Goal: Task Accomplishment & Management: Complete application form

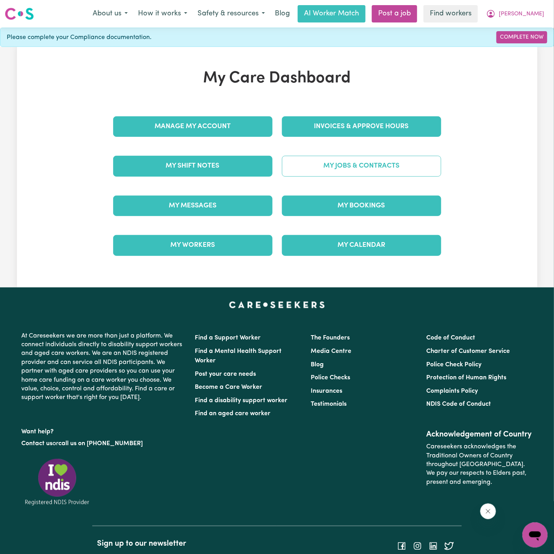
click at [369, 159] on link "My Jobs & Contracts" at bounding box center [361, 166] width 159 height 20
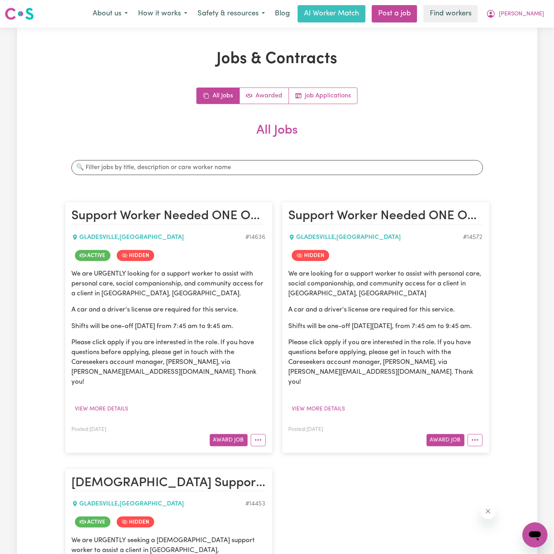
click at [124, 290] on p "We are URGENTLY looking for a support worker to assist with personal care, soci…" at bounding box center [169, 284] width 194 height 30
click at [114, 403] on button "View more details" at bounding box center [102, 409] width 60 height 12
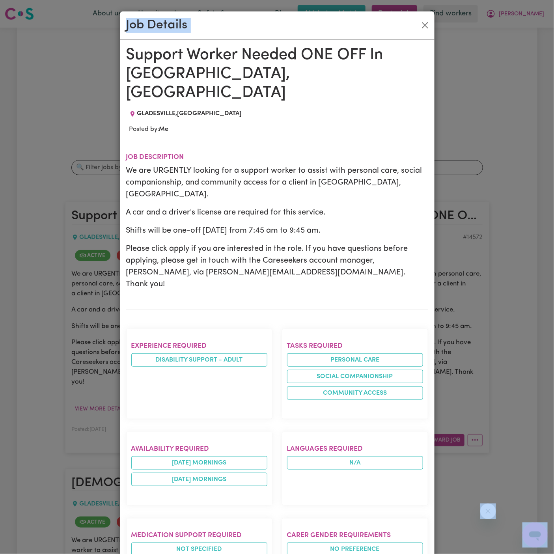
drag, startPoint x: 128, startPoint y: 51, endPoint x: 203, endPoint y: 554, distance: 508.9
click at [203, 553] on html "Menu About us How it works Safety & resources Blog AI Worker Match Post a job F…" at bounding box center [277, 558] width 554 height 1116
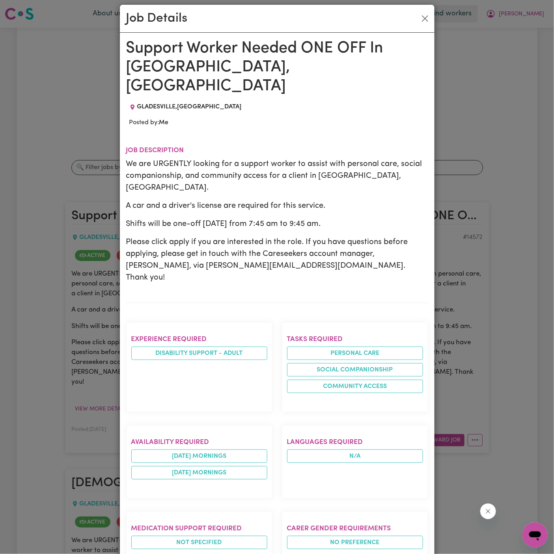
click at [151, 80] on div "Support Worker Needed ONE OFF In [GEOGRAPHIC_DATA], [GEOGRAPHIC_DATA] [GEOGRAPH…" at bounding box center [277, 464] width 302 height 850
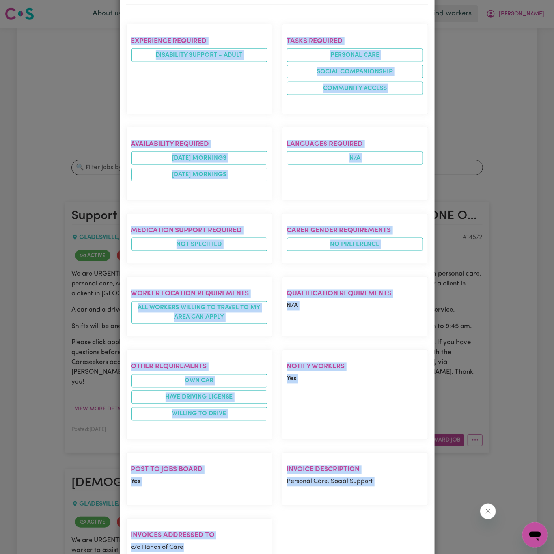
scroll to position [312, 0]
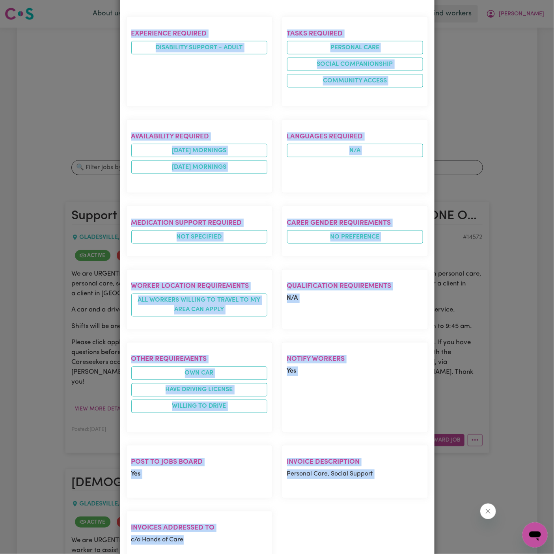
drag, startPoint x: 127, startPoint y: 45, endPoint x: 240, endPoint y: 504, distance: 472.5
click at [240, 504] on div "Support Worker Needed ONE OFF In [GEOGRAPHIC_DATA], [GEOGRAPHIC_DATA] [GEOGRAPH…" at bounding box center [277, 159] width 302 height 850
copy div "Support Worker Needed ONE OFF In [GEOGRAPHIC_DATA], [GEOGRAPHIC_DATA] [GEOGRAPH…"
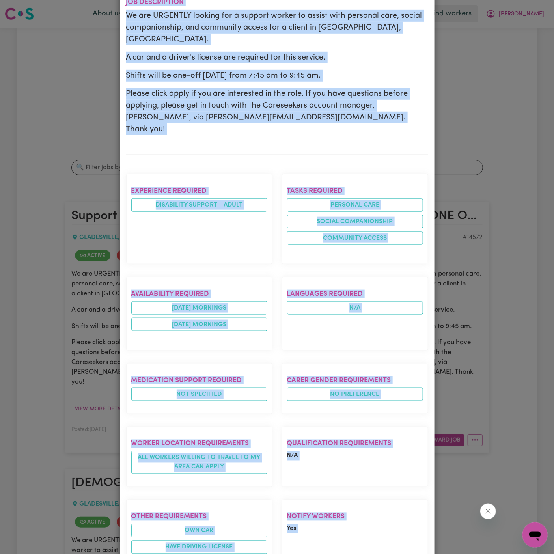
scroll to position [0, 0]
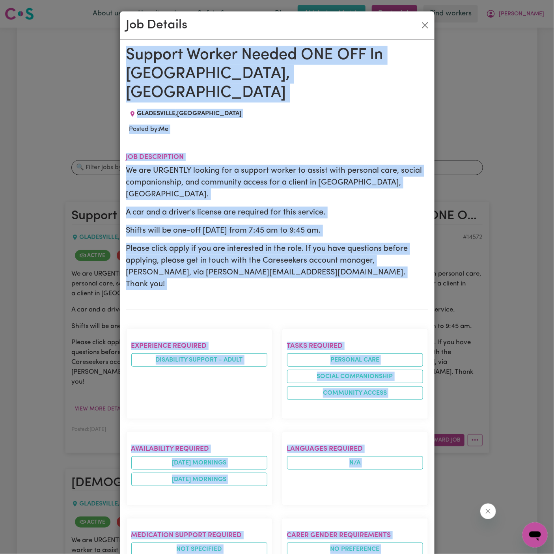
copy div "Support Worker Needed ONE OFF In [GEOGRAPHIC_DATA], [GEOGRAPHIC_DATA] [GEOGRAPH…"
click at [422, 27] on button "Close" at bounding box center [425, 25] width 13 height 13
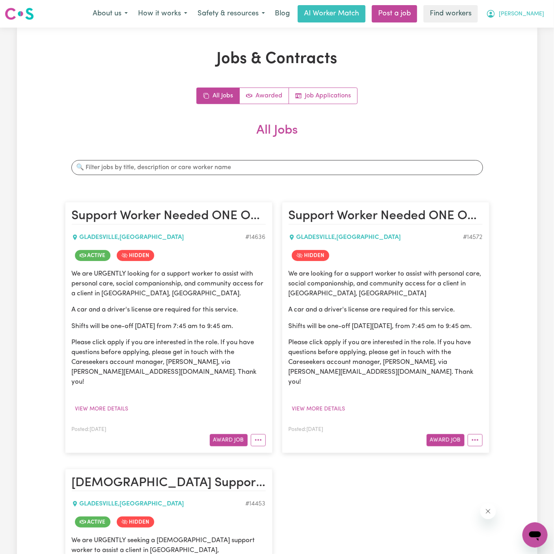
click at [535, 17] on span "[PERSON_NAME]" at bounding box center [521, 14] width 45 height 9
click at [530, 28] on link "My Dashboard" at bounding box center [517, 30] width 62 height 15
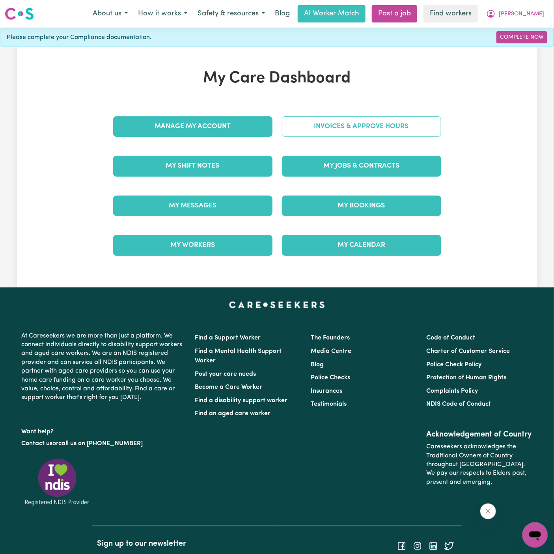
click at [359, 128] on link "Invoices & Approve Hours" at bounding box center [361, 126] width 159 height 20
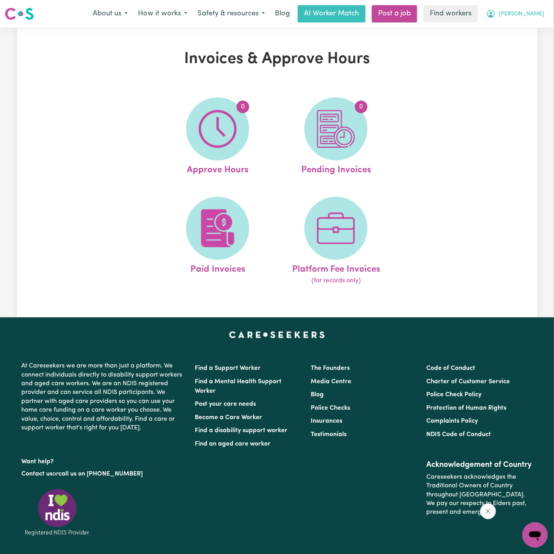
click at [533, 11] on span "[PERSON_NAME]" at bounding box center [521, 14] width 45 height 9
click at [533, 33] on link "My Dashboard" at bounding box center [517, 30] width 62 height 15
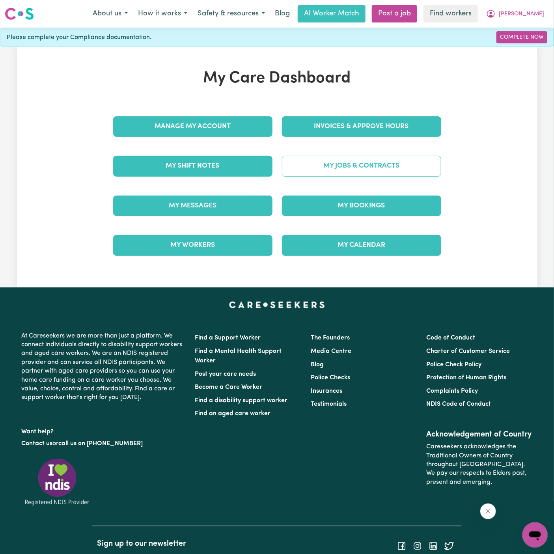
click at [382, 162] on link "My Jobs & Contracts" at bounding box center [361, 166] width 159 height 20
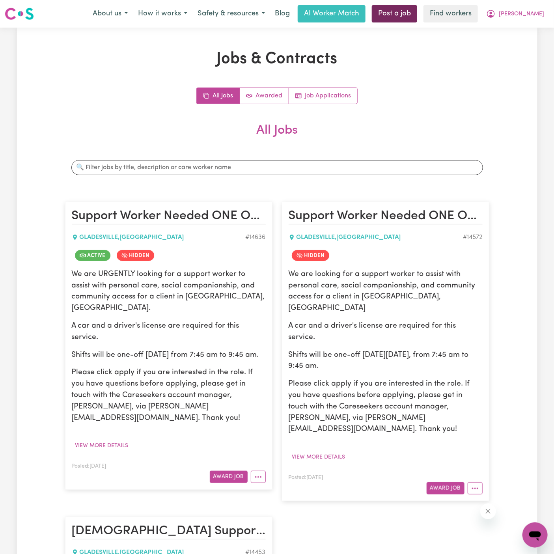
click at [417, 18] on link "Post a job" at bounding box center [394, 13] width 45 height 17
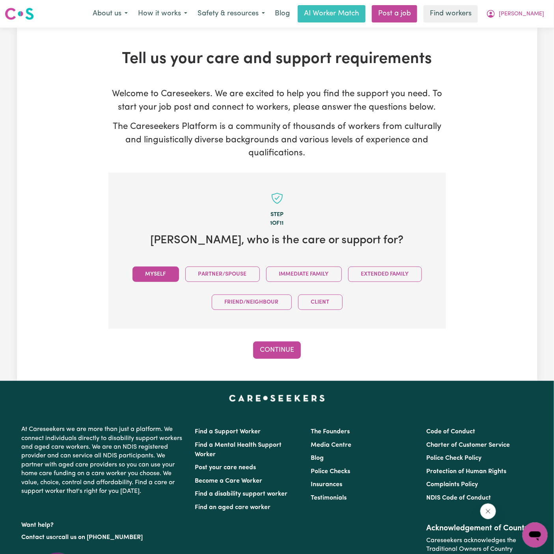
click at [160, 268] on button "Myself" at bounding box center [155, 273] width 47 height 15
click at [267, 351] on button "Continue" at bounding box center [277, 349] width 48 height 17
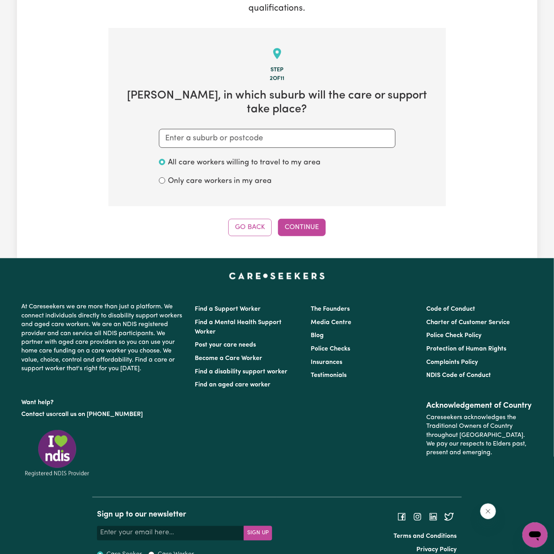
scroll to position [156, 0]
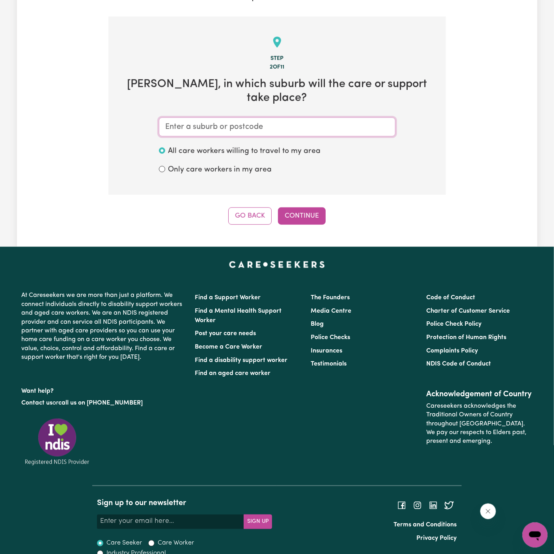
click at [264, 117] on input "text" at bounding box center [277, 126] width 237 height 19
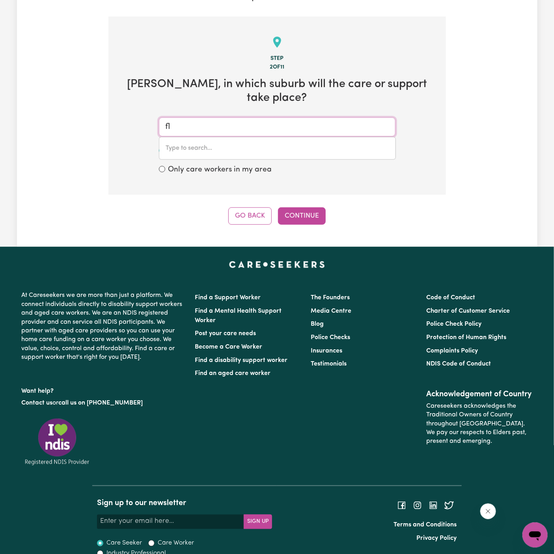
type input "f"
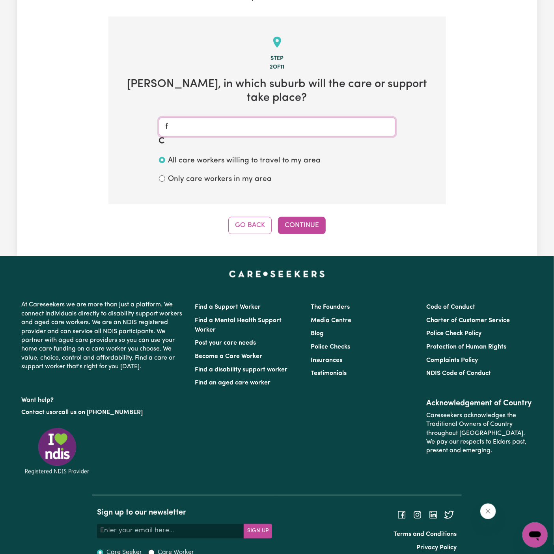
type input "fl"
type input "[GEOGRAPHIC_DATA]"
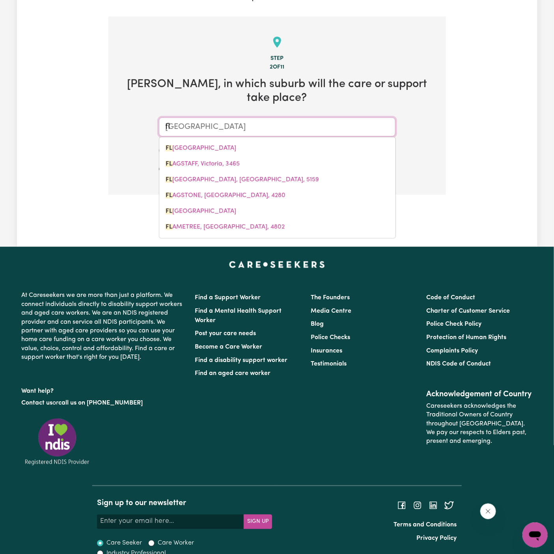
type input "fla"
type input "flaGGY CREEK, [GEOGRAPHIC_DATA], 3875"
type input "fl"
type input "[GEOGRAPHIC_DATA]"
type input "f"
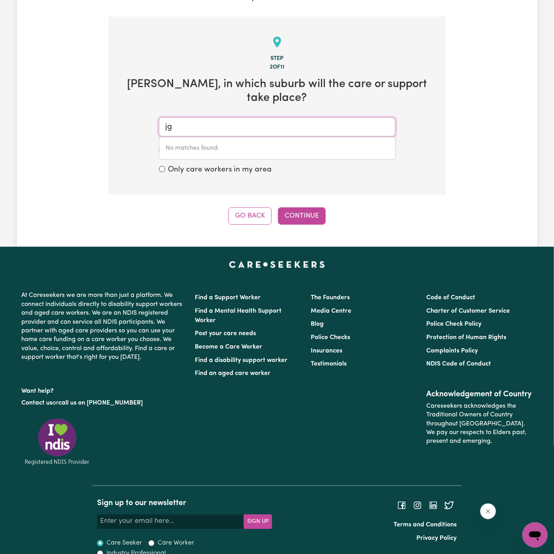
type input "j"
type input "glades"
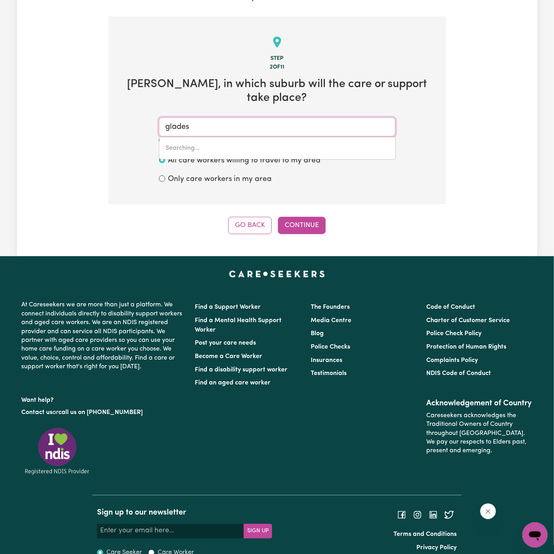
type input "[GEOGRAPHIC_DATA], [GEOGRAPHIC_DATA], 2111"
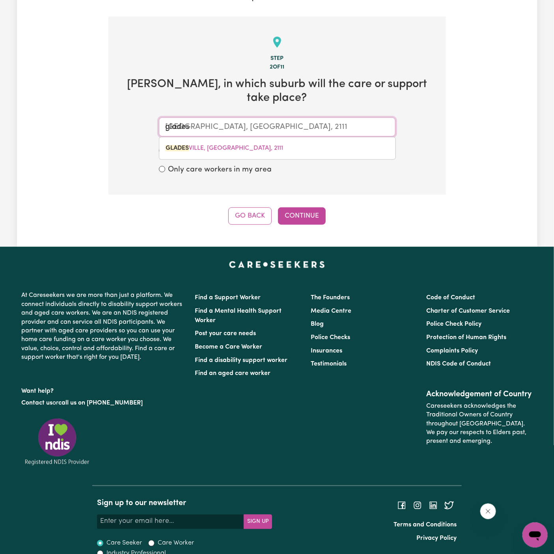
click at [294, 137] on div "[GEOGRAPHIC_DATA], [GEOGRAPHIC_DATA], 2111" at bounding box center [277, 148] width 237 height 23
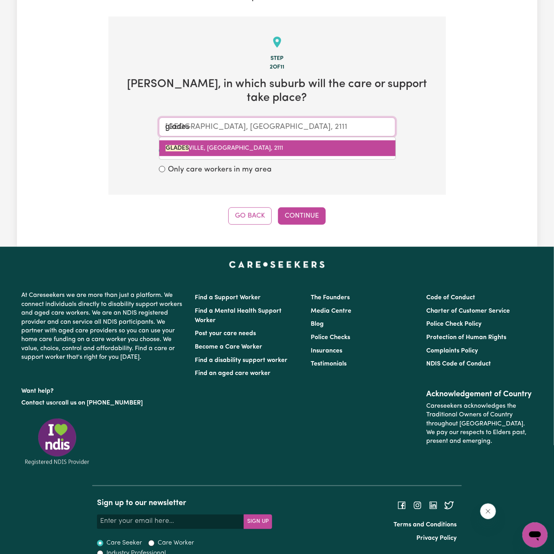
click at [294, 140] on link "[GEOGRAPHIC_DATA], [GEOGRAPHIC_DATA], 2111" at bounding box center [277, 148] width 236 height 16
type input "GLADESVILLE, [GEOGRAPHIC_DATA], 2111"
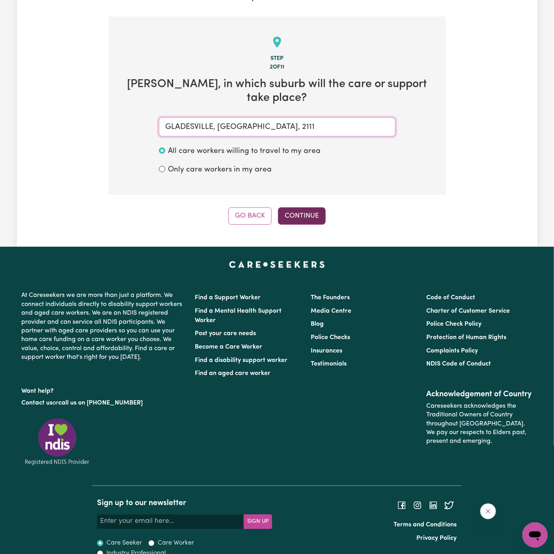
type input "GLADESVILLE, [GEOGRAPHIC_DATA], 2111"
click at [303, 207] on button "Continue" at bounding box center [302, 215] width 48 height 17
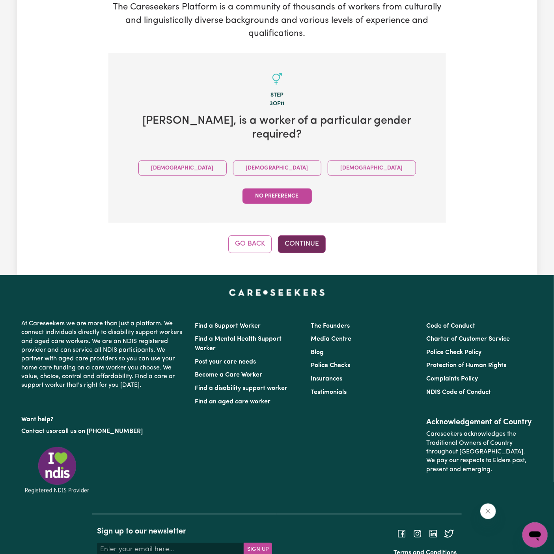
click at [304, 235] on button "Continue" at bounding box center [302, 243] width 48 height 17
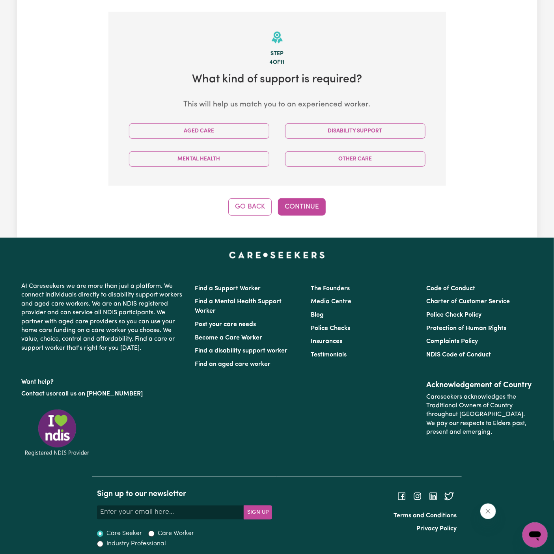
scroll to position [165, 0]
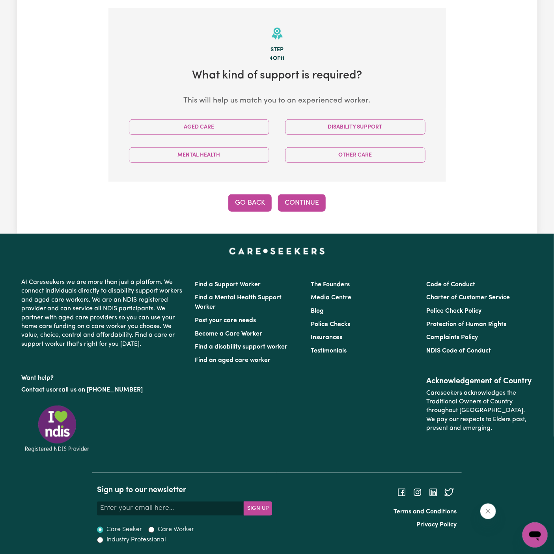
click at [249, 207] on button "Go Back" at bounding box center [249, 202] width 43 height 17
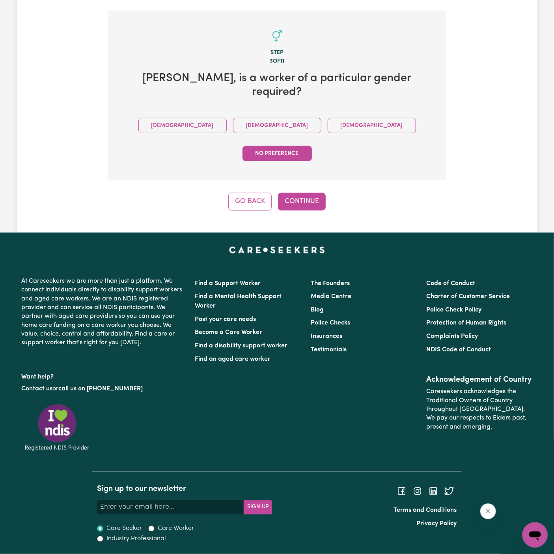
scroll to position [119, 0]
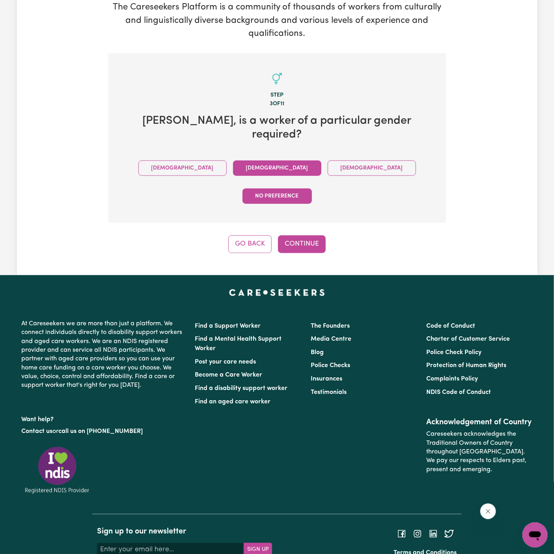
click at [245, 160] on button "[DEMOGRAPHIC_DATA]" at bounding box center [277, 167] width 88 height 15
click at [304, 235] on button "Continue" at bounding box center [302, 243] width 48 height 17
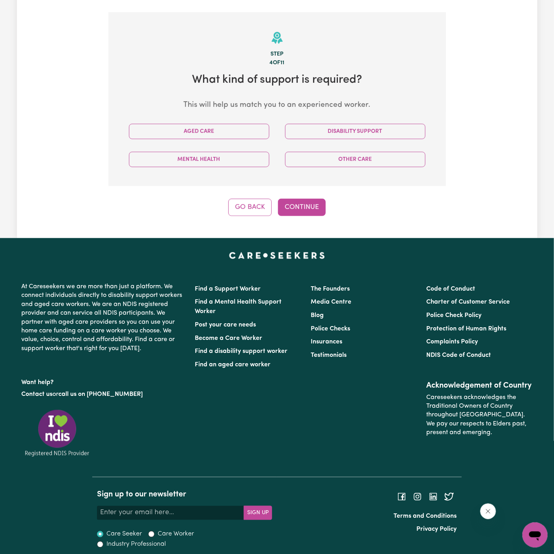
scroll to position [165, 0]
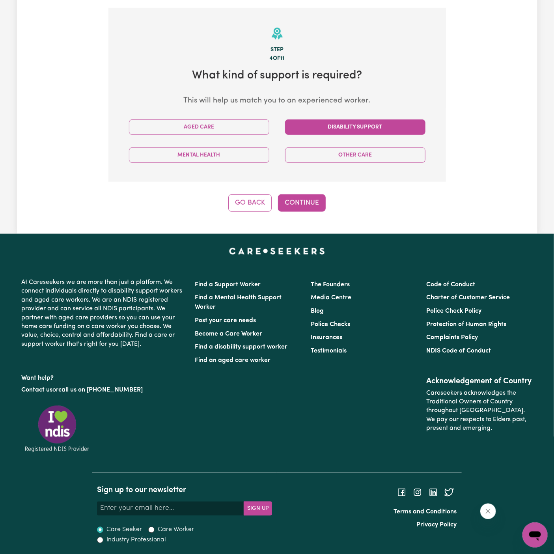
click at [341, 127] on button "Disability Support" at bounding box center [355, 126] width 140 height 15
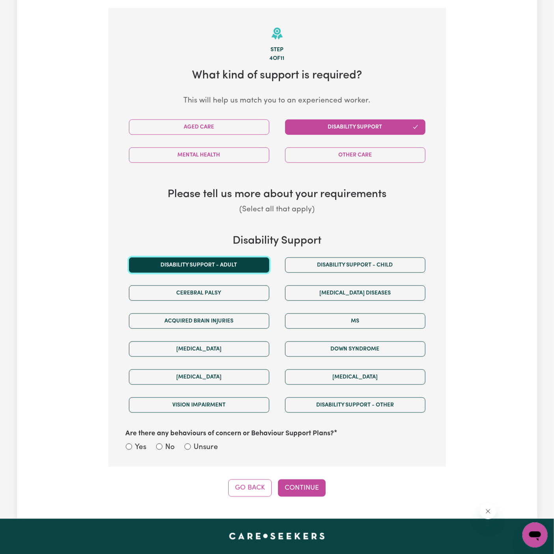
click at [242, 271] on button "Disability support - Adult" at bounding box center [199, 264] width 140 height 15
click at [205, 442] on label "Unsure" at bounding box center [206, 447] width 24 height 11
click at [191, 443] on input "Unsure" at bounding box center [187, 446] width 6 height 6
radio input "true"
click at [254, 483] on button "Go Back" at bounding box center [249, 487] width 43 height 17
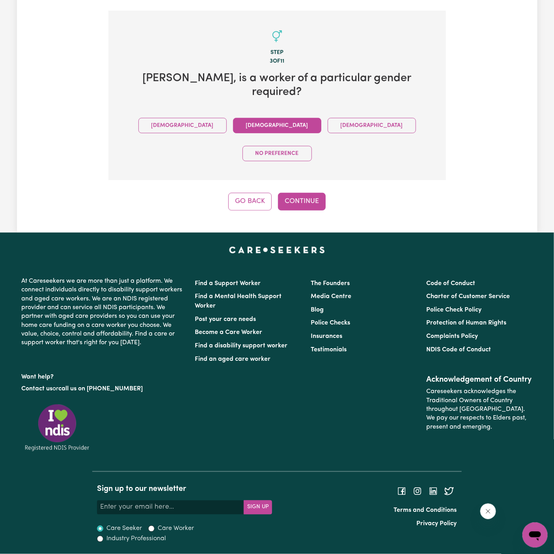
scroll to position [119, 0]
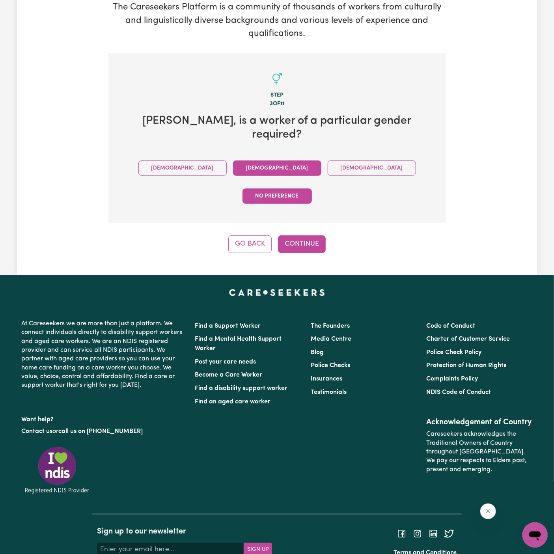
click at [312, 188] on button "No preference" at bounding box center [276, 195] width 69 height 15
click at [310, 235] on button "Continue" at bounding box center [302, 243] width 48 height 17
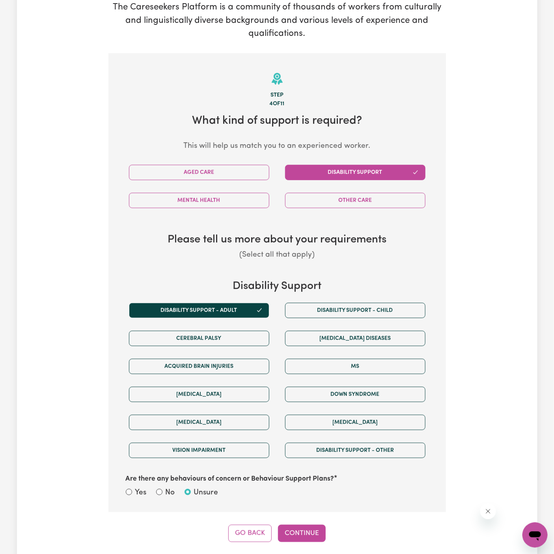
scroll to position [173, 0]
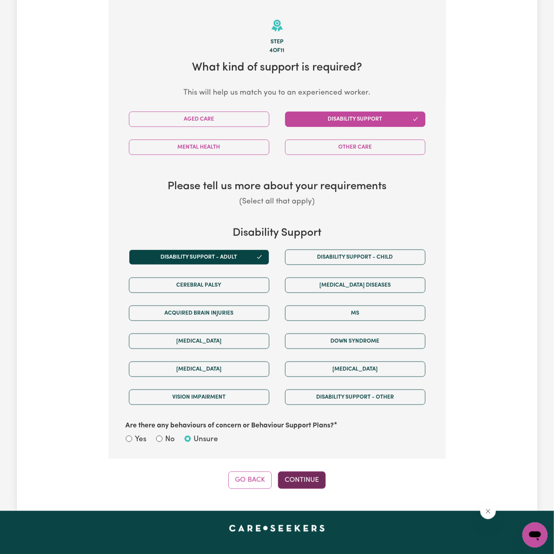
click at [309, 481] on button "Continue" at bounding box center [302, 479] width 48 height 17
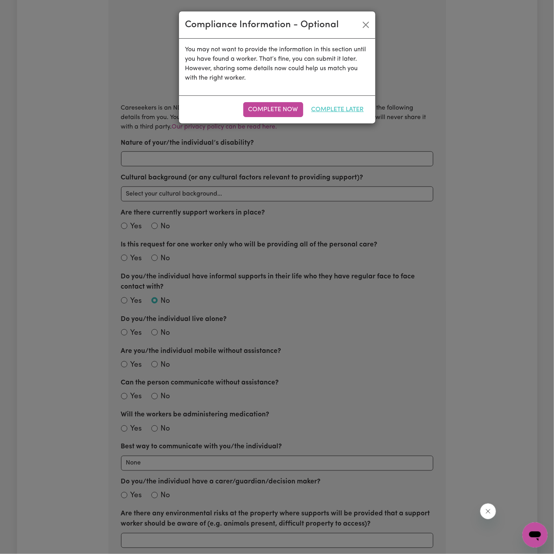
click at [335, 111] on button "Complete Later" at bounding box center [337, 109] width 63 height 15
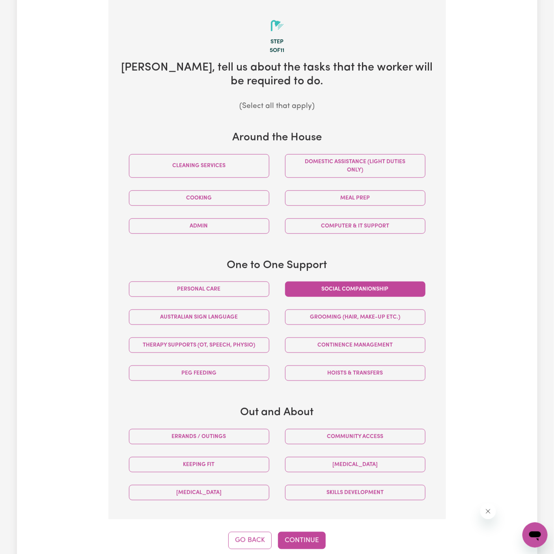
click at [296, 290] on button "Social companionship" at bounding box center [355, 288] width 140 height 15
click at [253, 289] on button "Personal care" at bounding box center [199, 288] width 140 height 15
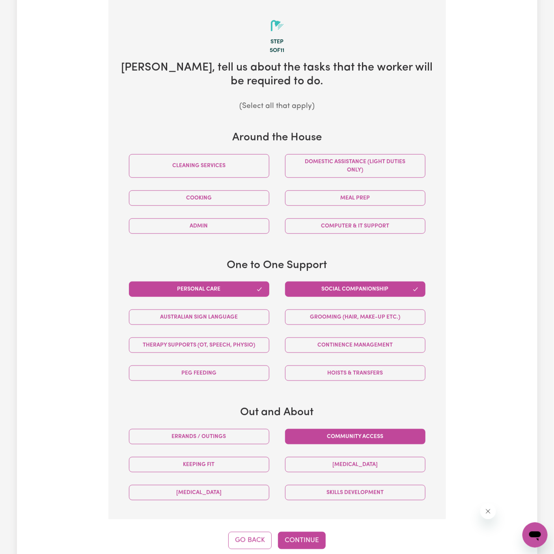
click at [362, 432] on button "Community access" at bounding box center [355, 436] width 140 height 15
click at [307, 535] on button "Continue" at bounding box center [302, 540] width 48 height 17
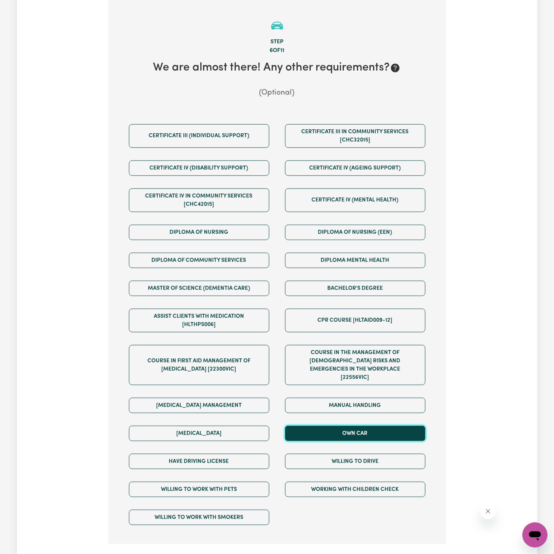
click at [347, 426] on button "Own Car" at bounding box center [355, 433] width 140 height 15
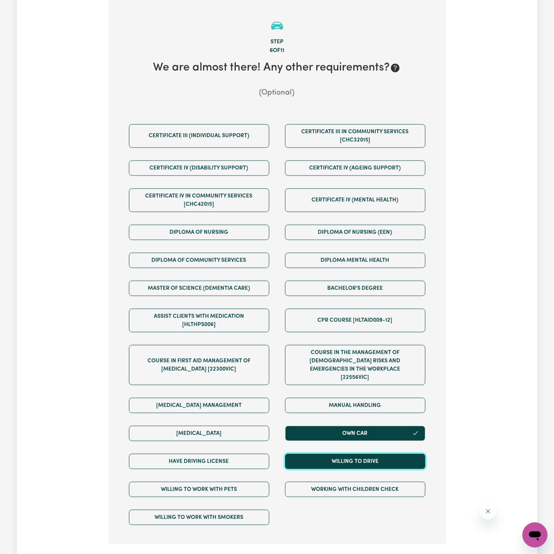
click at [347, 454] on button "Willing to drive" at bounding box center [355, 461] width 140 height 15
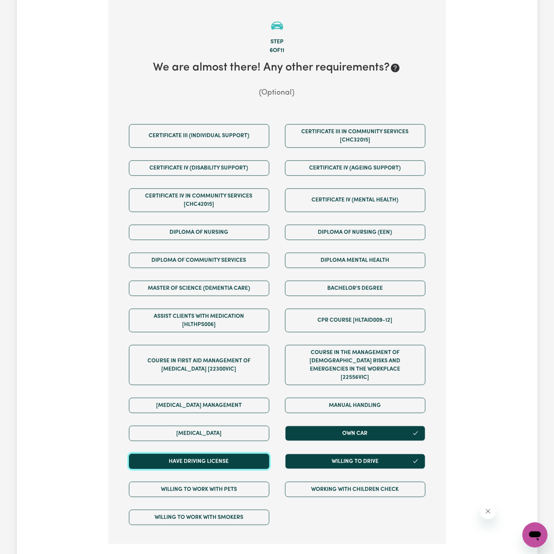
click at [254, 454] on button "Have driving license" at bounding box center [199, 461] width 140 height 15
click at [298, 553] on button "Continue" at bounding box center [302, 565] width 48 height 17
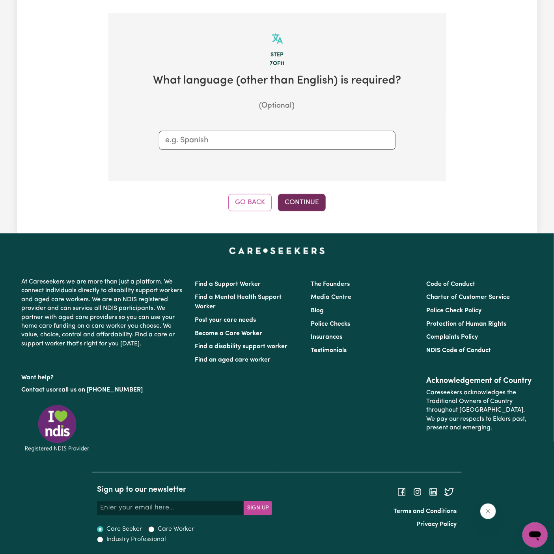
click at [296, 201] on button "Continue" at bounding box center [302, 202] width 48 height 17
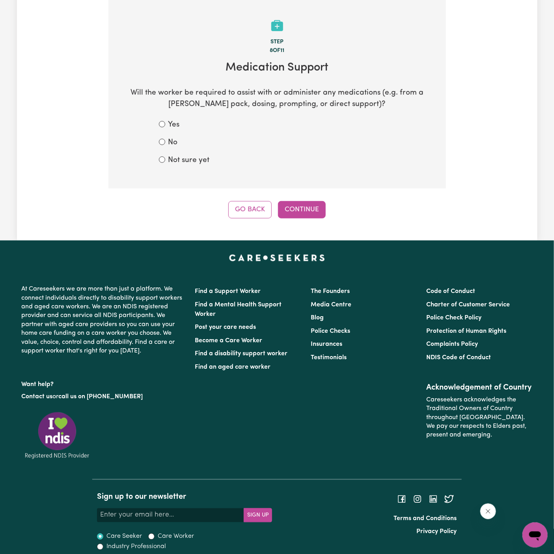
click at [184, 156] on label "Not sure yet" at bounding box center [188, 160] width 41 height 11
click at [165, 156] on input "Not sure yet" at bounding box center [162, 159] width 6 height 6
radio input "true"
click at [299, 220] on div "Tell us your care and support requirements Welcome to Careseekers. We are excit…" at bounding box center [277, 48] width 520 height 386
click at [299, 208] on button "Continue" at bounding box center [302, 209] width 48 height 17
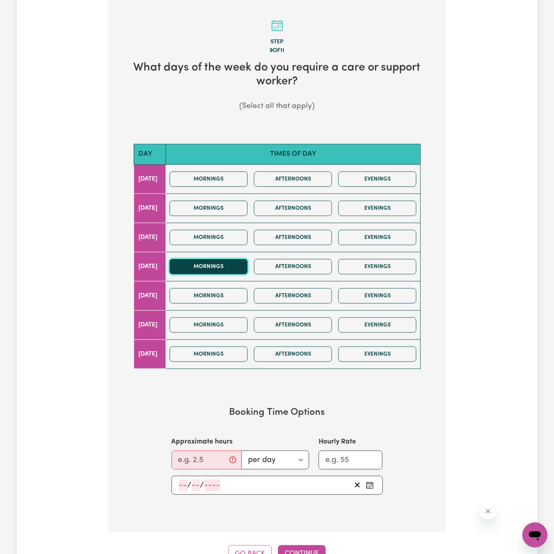
click at [240, 264] on button "Mornings" at bounding box center [209, 266] width 78 height 15
click at [200, 460] on input "Approximate hours" at bounding box center [206, 460] width 70 height 19
type input "2"
click at [183, 479] on input "number" at bounding box center [183, 485] width 9 height 12
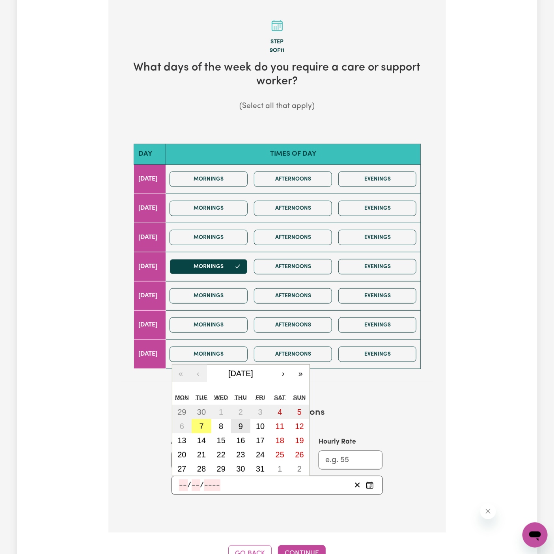
click at [236, 425] on button "9" at bounding box center [241, 426] width 20 height 14
type input "[DATE]"
type input "9"
type input "10"
type input "2025"
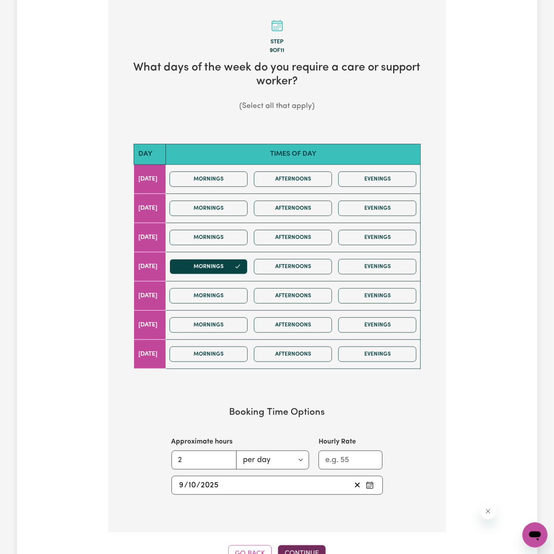
click at [304, 547] on button "Continue" at bounding box center [302, 553] width 48 height 17
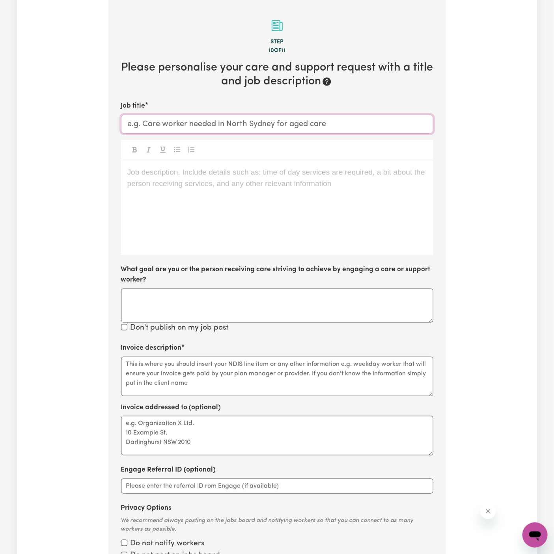
click at [237, 131] on input "Job title" at bounding box center [277, 124] width 312 height 19
paste input "Support Worker Needed ONE OFF In [GEOGRAPHIC_DATA], [GEOGRAPHIC_DATA]"
drag, startPoint x: 248, startPoint y: 123, endPoint x: 235, endPoint y: 123, distance: 13.0
click at [235, 123] on input "Support Worker Needed ONE OFF In [GEOGRAPHIC_DATA], [GEOGRAPHIC_DATA]" at bounding box center [277, 124] width 312 height 19
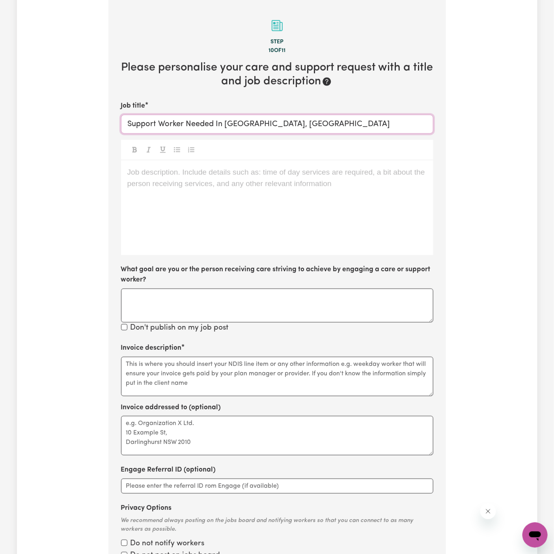
type input "Support Worker Needed In [GEOGRAPHIC_DATA], [GEOGRAPHIC_DATA]"
click at [214, 197] on div "Job description. Include details such as: time of day services are required, a …" at bounding box center [277, 207] width 312 height 95
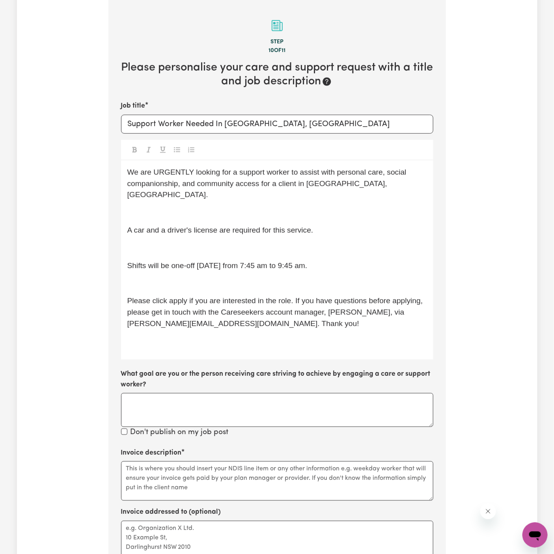
click at [196, 190] on div "We are URGENTLY looking for a support worker to assist with personal care, soci…" at bounding box center [277, 259] width 312 height 199
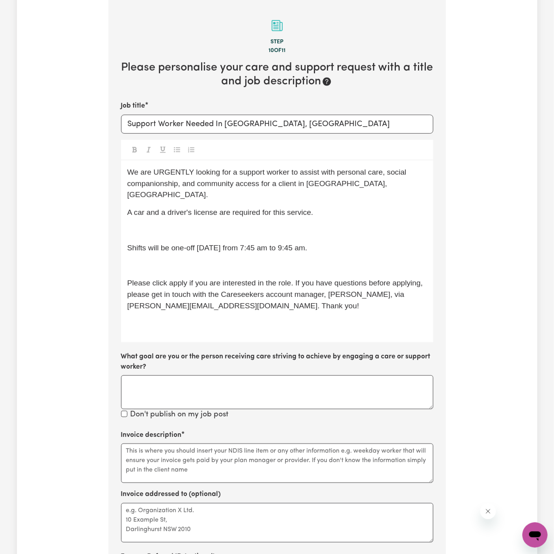
click at [190, 225] on p "﻿" at bounding box center [277, 230] width 300 height 11
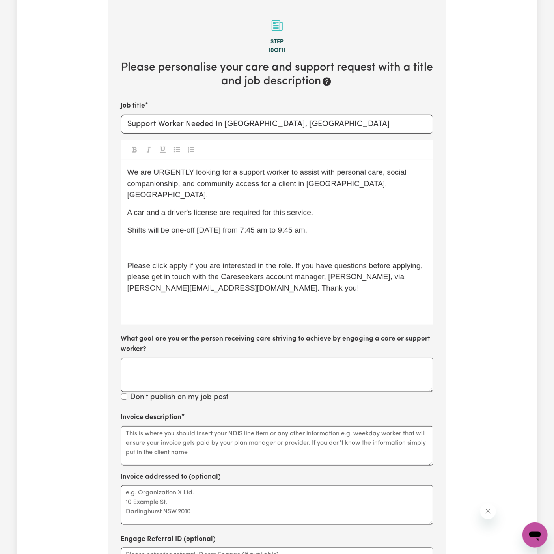
click at [190, 242] on p "﻿" at bounding box center [277, 247] width 300 height 11
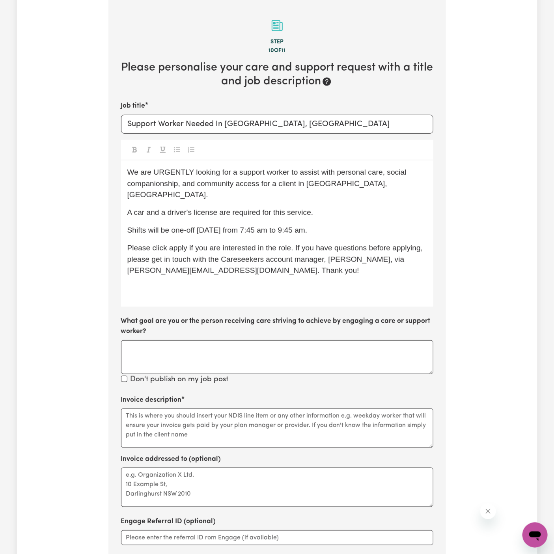
click at [214, 226] on span "Shifts will be one-off [DATE] from 7:45 am to 9:45 am." at bounding box center [217, 230] width 180 height 8
click at [262, 242] on p "Please click apply if you are interested in the role. If you have questions bef…" at bounding box center [277, 259] width 300 height 34
click at [251, 226] on span "Shifts will be one-off [DATE][DATE] from 7:45 am to 9:45 am." at bounding box center [229, 230] width 204 height 8
drag, startPoint x: 263, startPoint y: 220, endPoint x: 243, endPoint y: 219, distance: 20.5
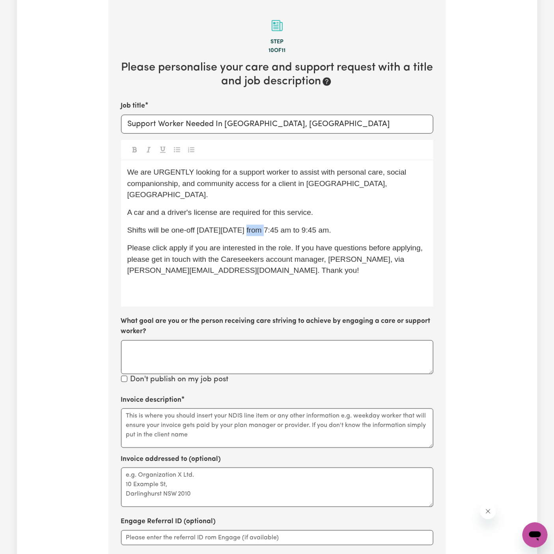
click at [243, 226] on span "Shifts will be one-off [DATE][DATE] from 7:45 am to 9:45 am." at bounding box center [229, 230] width 204 height 8
click at [266, 226] on span "Shifts will be one-off [DATE][DATE] from 7:45 am to 9:45 am." at bounding box center [229, 230] width 204 height 8
click at [294, 248] on span "Please click apply if you are interested in the role. If you have questions bef…" at bounding box center [276, 259] width 298 height 31
click at [183, 244] on span "Please click apply if you are interested in the role. If you have questions bef…" at bounding box center [276, 259] width 298 height 31
click at [185, 268] on div "We are URGENTLY looking for a support worker to assist with personal care, soci…" at bounding box center [277, 233] width 312 height 146
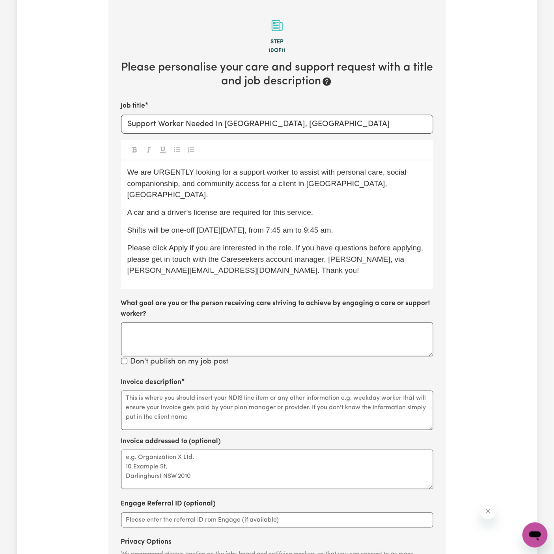
click at [270, 272] on div "We are URGENTLY looking for a support worker to assist with personal care, soci…" at bounding box center [277, 224] width 312 height 129
click at [182, 394] on textarea "Invoice description" at bounding box center [277, 410] width 312 height 39
paste textarea "Personal Care, Social Support"
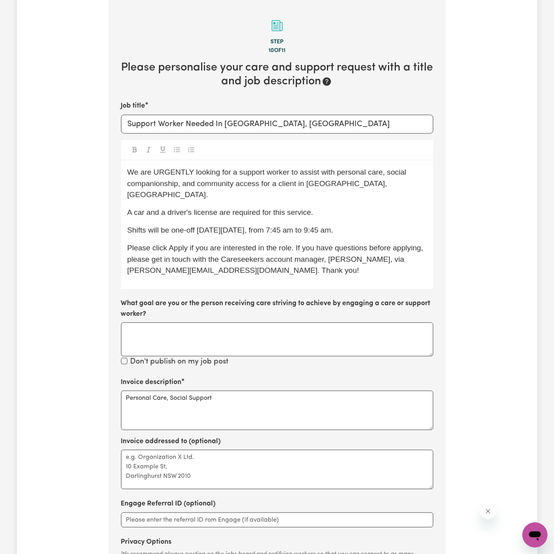
click at [251, 378] on div "Invoice description Personal Care, Social Support" at bounding box center [277, 403] width 312 height 53
click at [251, 391] on textarea "Personal Care, Social Support" at bounding box center [277, 410] width 312 height 39
click at [250, 391] on textarea "Personal Care, Social Support" at bounding box center [277, 410] width 312 height 39
click at [242, 391] on textarea "Personal Care, Social Support, Communtiy access" at bounding box center [277, 410] width 312 height 39
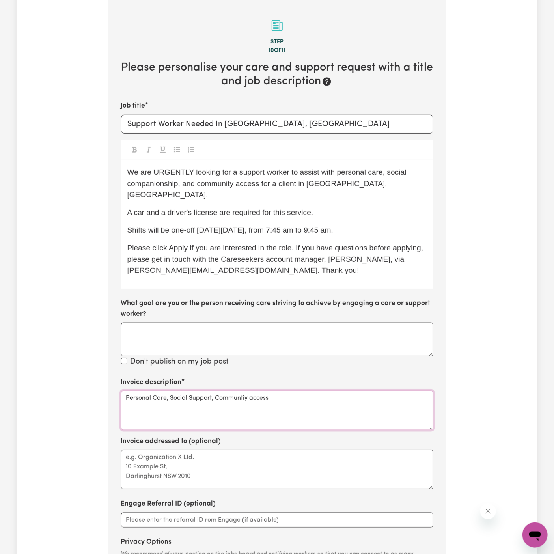
click at [242, 391] on textarea "Personal Care, Social Support, Communtiy access" at bounding box center [277, 410] width 312 height 39
click at [257, 391] on textarea "Personal Care, Social Support, Commuiy access" at bounding box center [277, 410] width 312 height 39
click at [244, 391] on textarea "Personal Care, Social Support, Commuiy access" at bounding box center [277, 410] width 312 height 39
click at [293, 404] on textarea "Personal Care, Social Support, Community access" at bounding box center [277, 410] width 312 height 39
type textarea "Personal Care, Social Support, Community access"
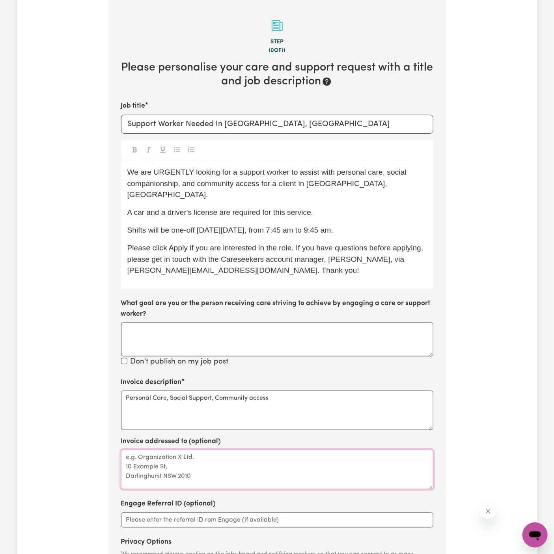
click at [289, 455] on textarea "Invoice addressed to (optional)" at bounding box center [277, 469] width 312 height 39
click at [286, 467] on textarea "Invoice addressed to (optional)" at bounding box center [277, 469] width 312 height 39
paste textarea "c/o Hands of Care"
type textarea "c/o Hands of Care"
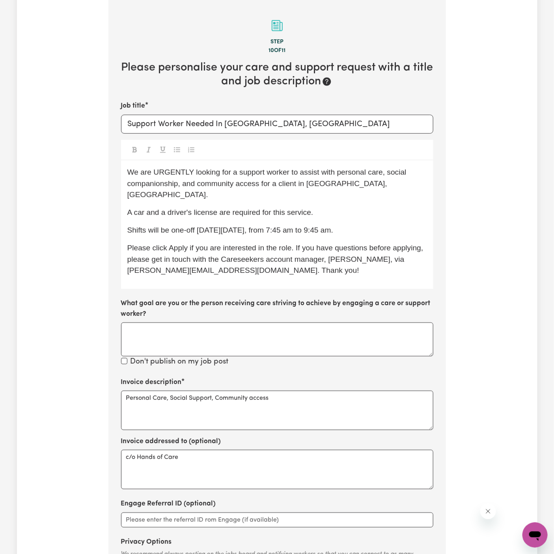
click at [272, 356] on div "Don't publish on my job post" at bounding box center [277, 361] width 312 height 11
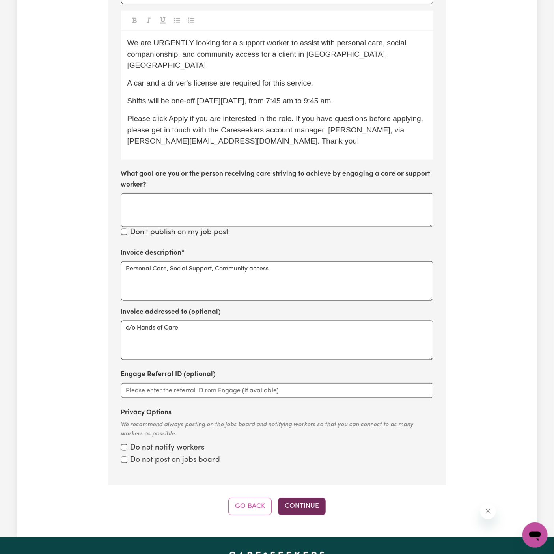
click at [313, 498] on button "Continue" at bounding box center [302, 506] width 48 height 17
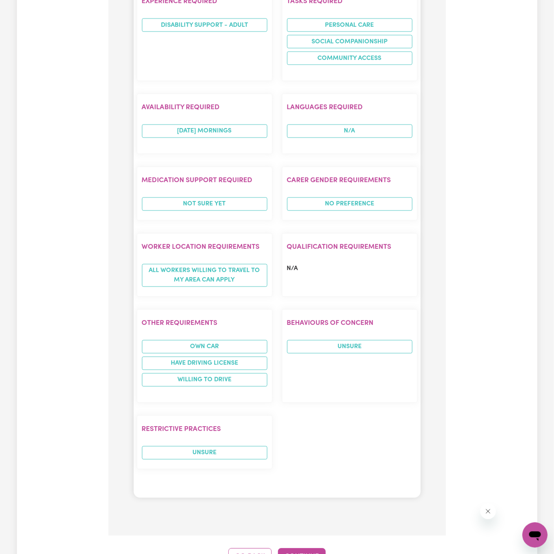
scroll to position [625, 0]
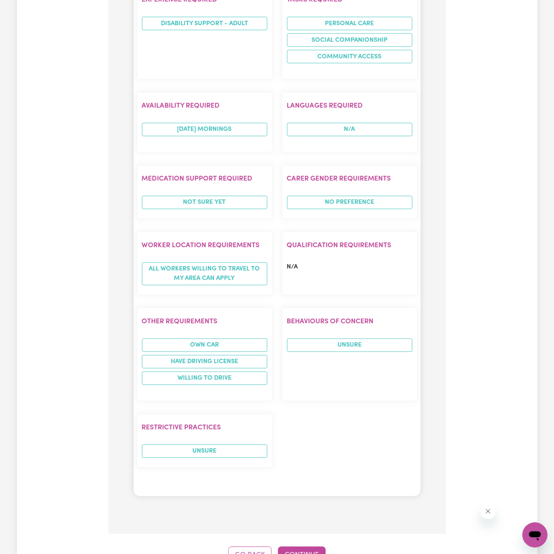
click at [315, 498] on div "Step 11 of 11 Hooray [PERSON_NAME] , you did it! Please take a moment to review…" at bounding box center [276, 56] width 337 height 1016
click at [311, 546] on button "Continue" at bounding box center [302, 554] width 48 height 17
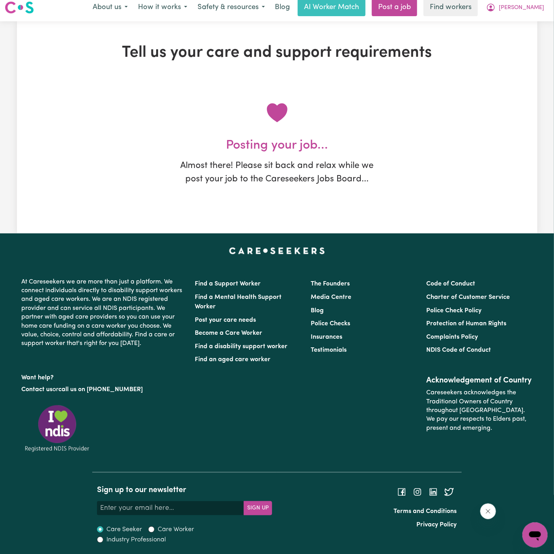
scroll to position [0, 0]
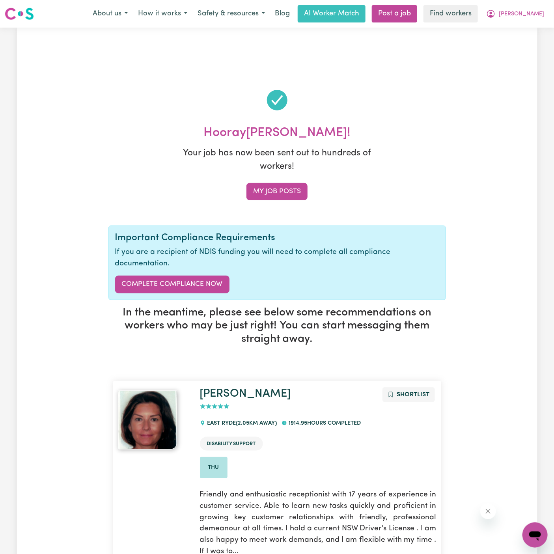
click at [550, 10] on div "Menu About us How it works Safety & resources Blog AI Worker Match Post a job F…" at bounding box center [277, 14] width 554 height 18
click at [537, 11] on span "[PERSON_NAME]" at bounding box center [521, 14] width 45 height 9
click at [537, 24] on link "My Dashboard" at bounding box center [517, 30] width 62 height 15
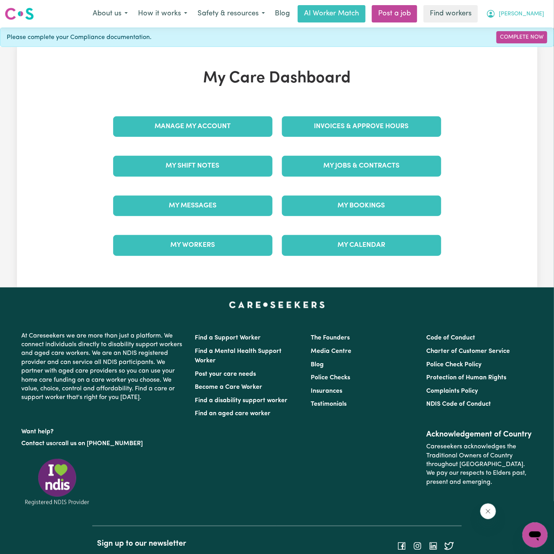
click at [537, 19] on button "[PERSON_NAME]" at bounding box center [515, 14] width 68 height 17
click at [534, 41] on link "Logout" at bounding box center [517, 45] width 62 height 15
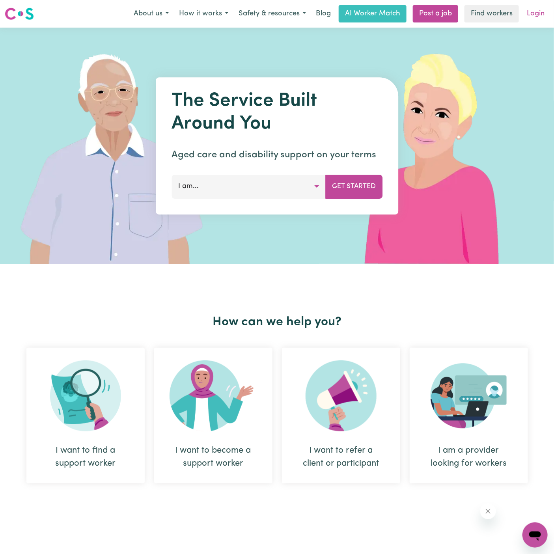
click at [535, 14] on link "Login" at bounding box center [535, 13] width 27 height 17
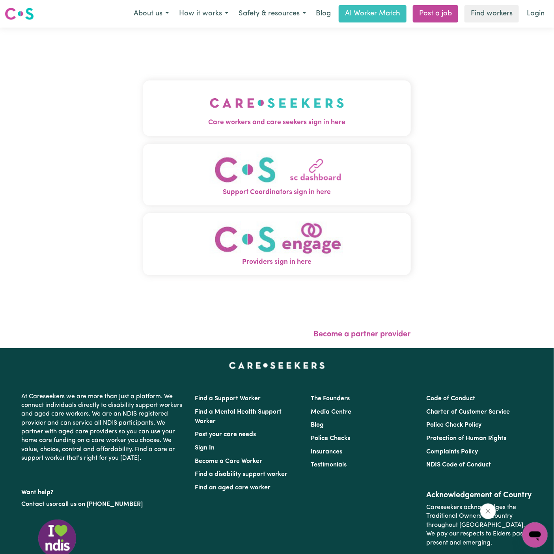
click at [233, 109] on img "Care workers and care seekers sign in here" at bounding box center [277, 102] width 134 height 29
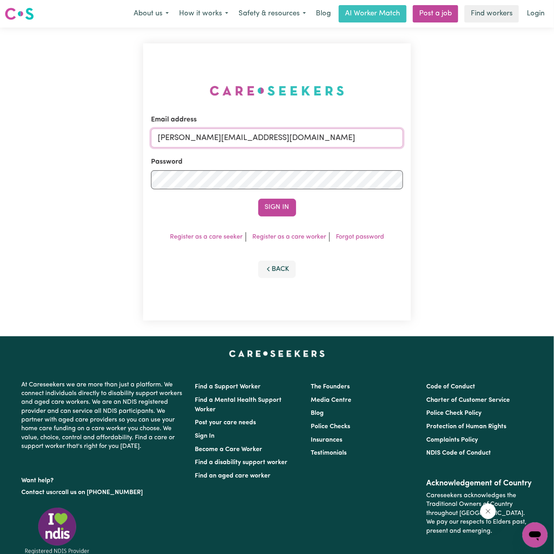
click at [317, 138] on input "[PERSON_NAME][EMAIL_ADDRESS][DOMAIN_NAME]" at bounding box center [277, 138] width 252 height 19
drag, startPoint x: 199, startPoint y: 140, endPoint x: 456, endPoint y: 138, distance: 257.0
click at [456, 138] on div "Email address [EMAIL_ADDRESS][DOMAIN_NAME] Password Sign In Register as a care …" at bounding box center [277, 182] width 554 height 309
type input "[EMAIL_ADDRESS][DOMAIN_NAME]"
click at [258, 199] on button "Sign In" at bounding box center [277, 207] width 38 height 17
